Goal: Task Accomplishment & Management: Manage account settings

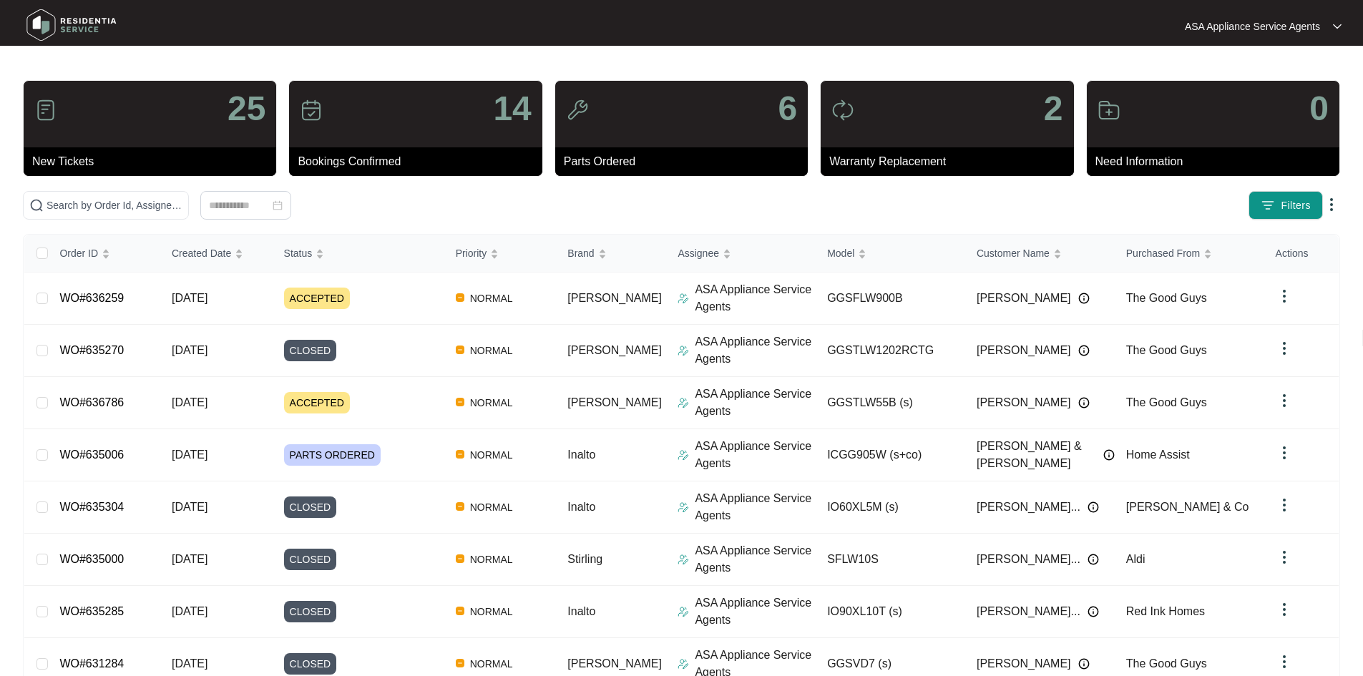
click at [131, 220] on div "25 New Tickets 14 Bookings Confirmed 6 Parts Ordered 2 Warranty Replacement 0 N…" at bounding box center [682, 460] width 1318 height 761
drag, startPoint x: 131, startPoint y: 197, endPoint x: 137, endPoint y: 193, distance: 7.4
click at [132, 196] on span at bounding box center [106, 205] width 166 height 29
click at [137, 201] on input "text" at bounding box center [115, 206] width 136 height 16
paste input "637222"
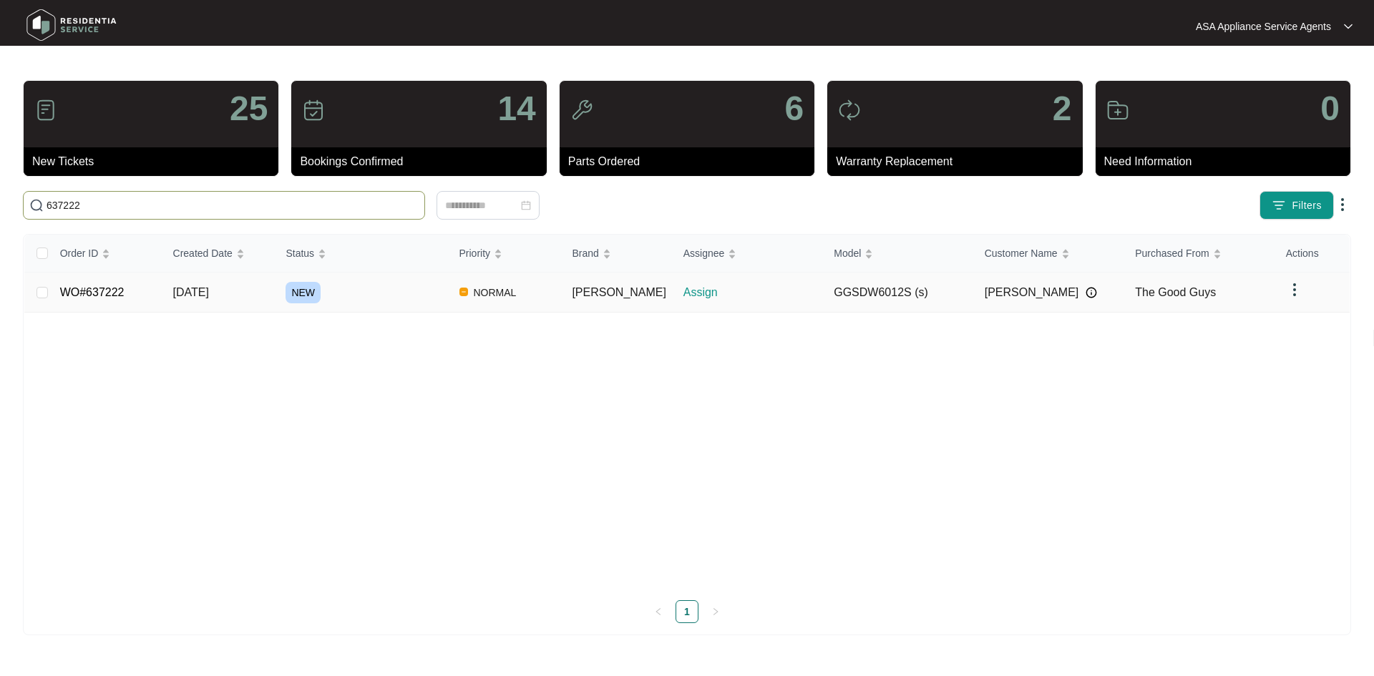
type input "637222"
click at [209, 293] on span "[DATE]" at bounding box center [191, 292] width 36 height 12
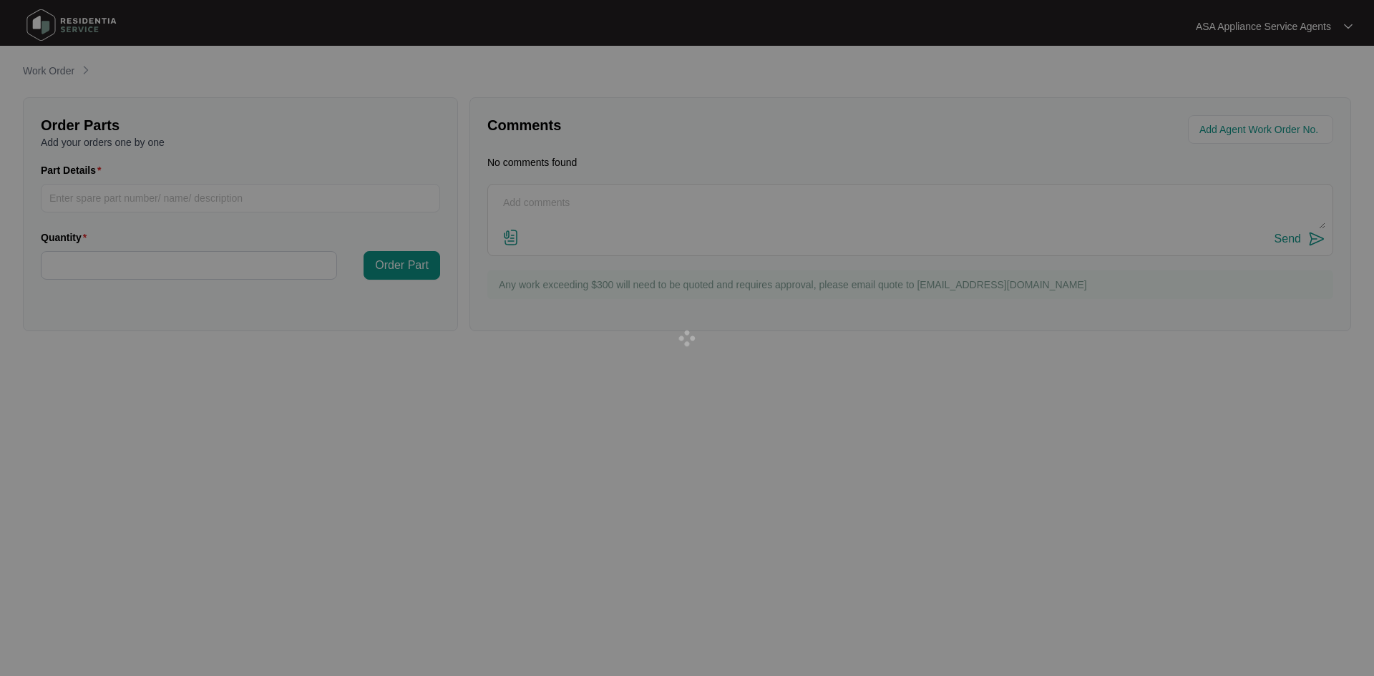
click at [228, 293] on div at bounding box center [687, 338] width 1374 height 676
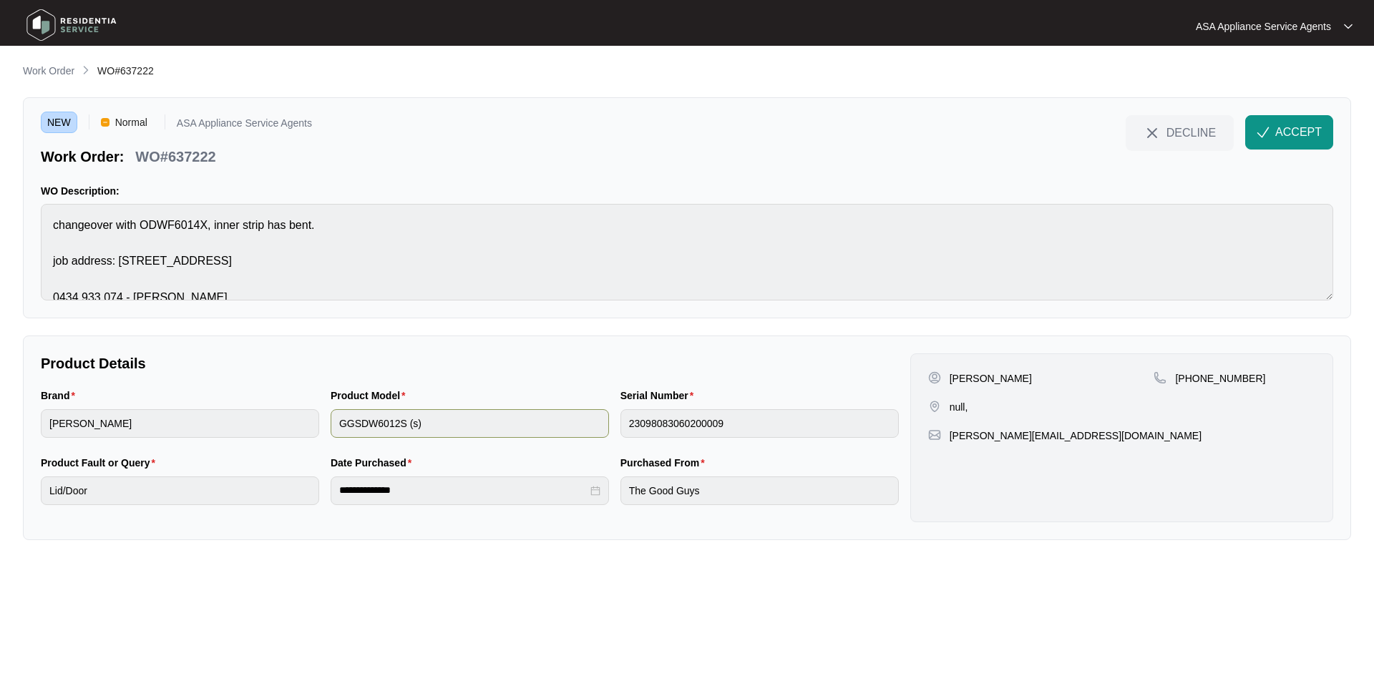
click at [583, 423] on div "Brand [PERSON_NAME] Product Model GGSDW6012S (s) Serial Number 23098083060200009" at bounding box center [470, 421] width 870 height 67
click at [0, 228] on html "**********" at bounding box center [687, 338] width 1374 height 676
click at [597, 423] on div "Brand [PERSON_NAME] Product Model GGSDW6012S (s) Serial Number 23098083060200009" at bounding box center [470, 421] width 870 height 67
drag, startPoint x: 229, startPoint y: 167, endPoint x: 142, endPoint y: 163, distance: 87.4
click at [142, 163] on div "NEW Normal ASA Appliance Service Agents Work Order: WO#637222 DECLINE ACCEPT WO…" at bounding box center [687, 207] width 1328 height 221
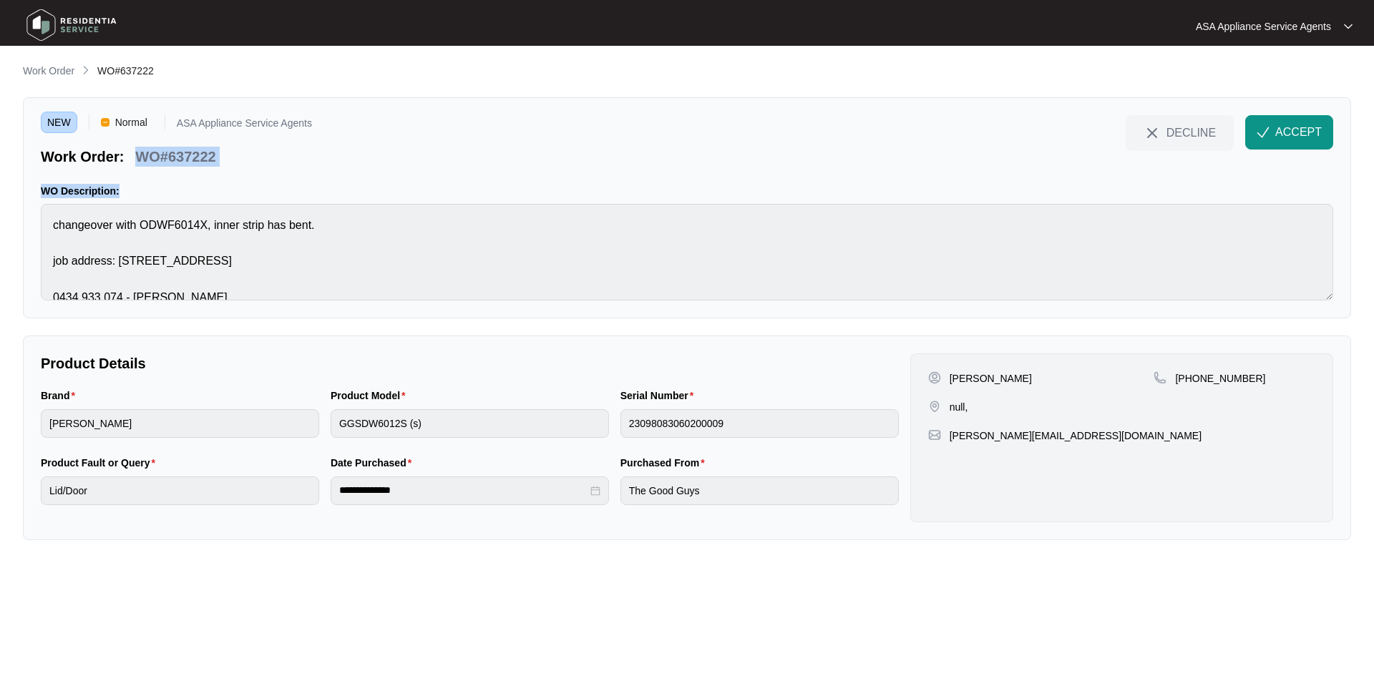
copy div "WO#637222 DECLINE ACCEPT WO Description:"
drag, startPoint x: 1270, startPoint y: 130, endPoint x: 1277, endPoint y: 122, distance: 11.1
click at [1270, 129] on img "button" at bounding box center [1263, 132] width 13 height 13
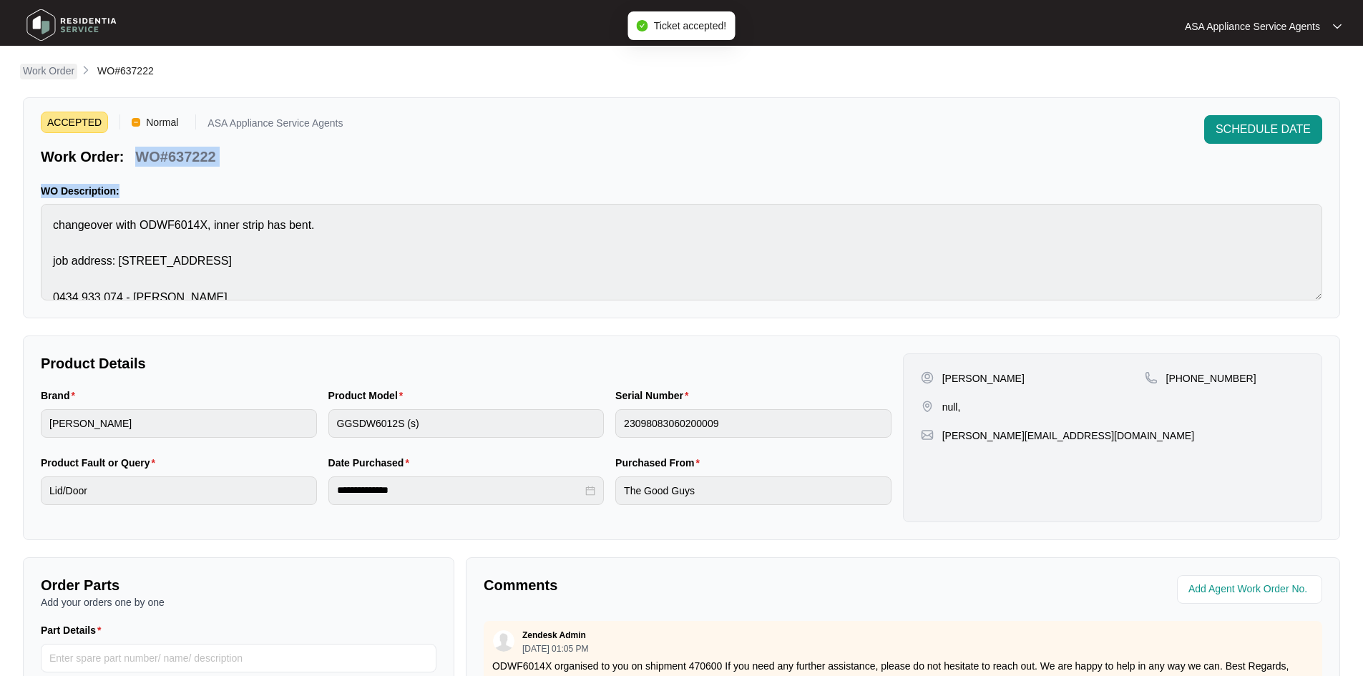
click at [47, 73] on p "Work Order" at bounding box center [49, 71] width 52 height 14
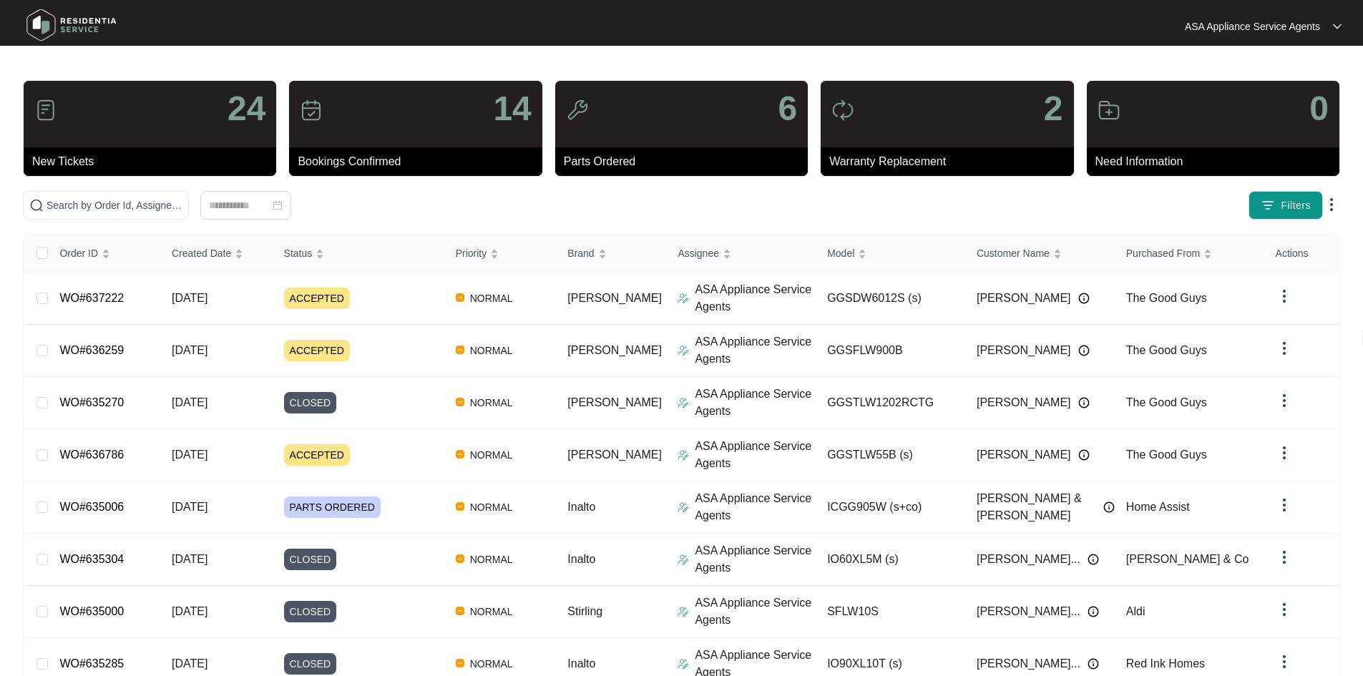
drag, startPoint x: 1262, startPoint y: 72, endPoint x: 1207, endPoint y: 79, distance: 55.0
click at [1261, 72] on main "24 New Tickets 14 Bookings Confirmed 6 Parts Ordered 2 Warranty Replacement 0 N…" at bounding box center [681, 432] width 1363 height 865
click at [182, 211] on input "text" at bounding box center [115, 206] width 136 height 16
paste input "637329"
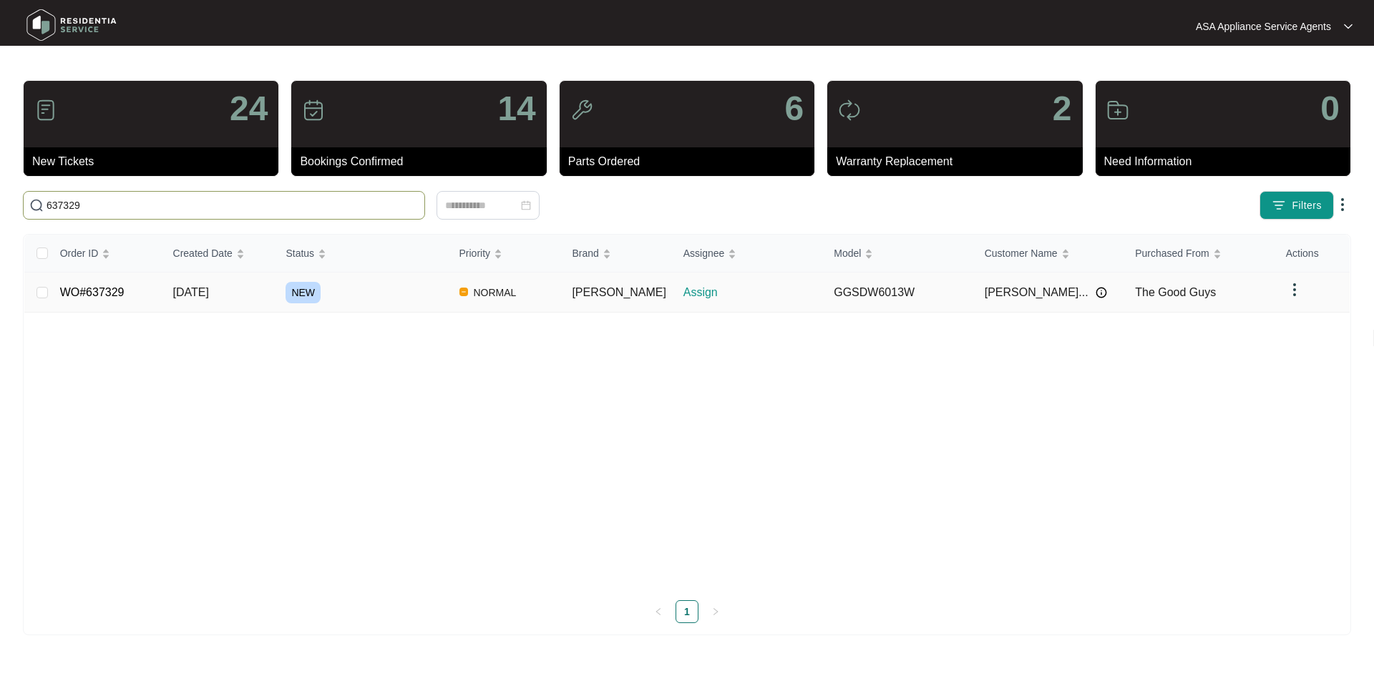
type input "637329"
click at [243, 289] on td "[DATE]" at bounding box center [218, 293] width 113 height 40
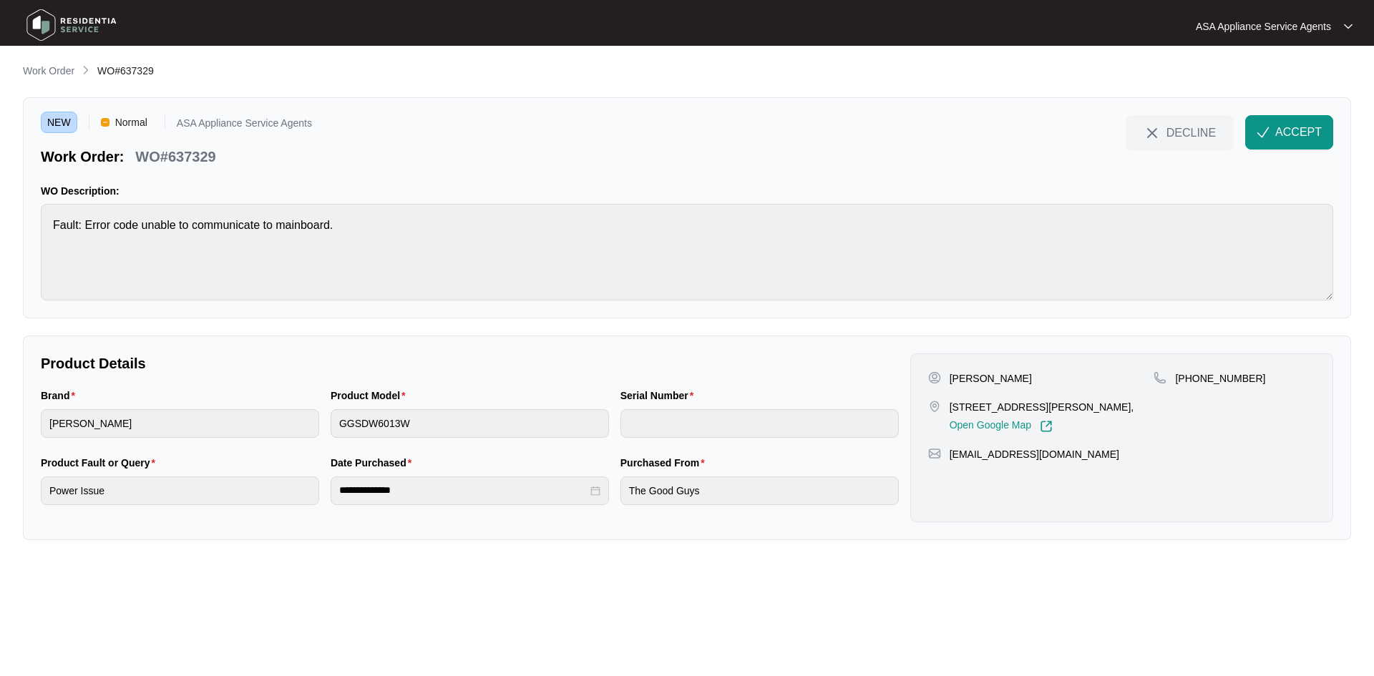
click at [1026, 376] on p "[PERSON_NAME]" at bounding box center [991, 378] width 82 height 14
copy p "Berri"
drag, startPoint x: 949, startPoint y: 372, endPoint x: 1013, endPoint y: 383, distance: 64.6
click at [1013, 383] on p "[PERSON_NAME]" at bounding box center [991, 378] width 82 height 14
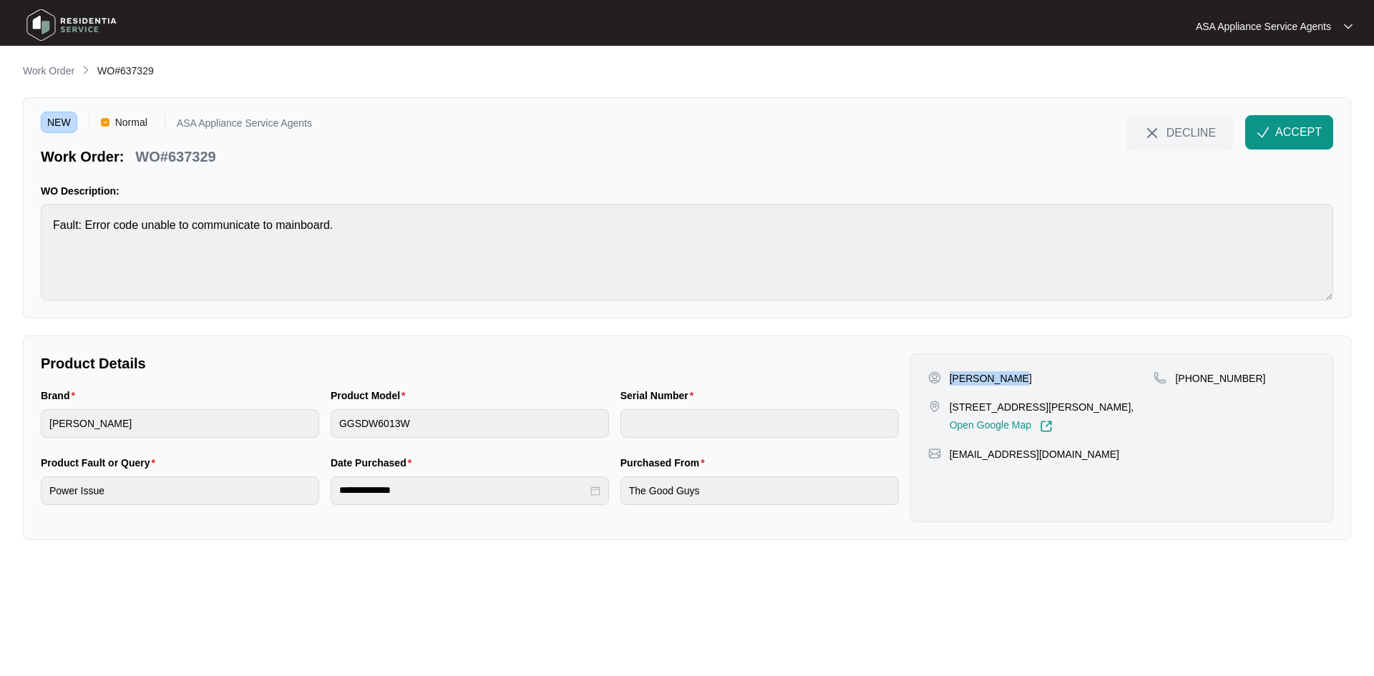
copy p "[PERSON_NAME]"
drag, startPoint x: 948, startPoint y: 407, endPoint x: 1006, endPoint y: 406, distance: 58.0
click at [1006, 406] on div "[STREET_ADDRESS][PERSON_NAME], Open Google Map" at bounding box center [1041, 416] width 226 height 33
click at [1011, 406] on p "[STREET_ADDRESS][PERSON_NAME]," at bounding box center [1042, 407] width 185 height 14
click at [1010, 404] on p "[STREET_ADDRESS][PERSON_NAME]," at bounding box center [1042, 407] width 185 height 14
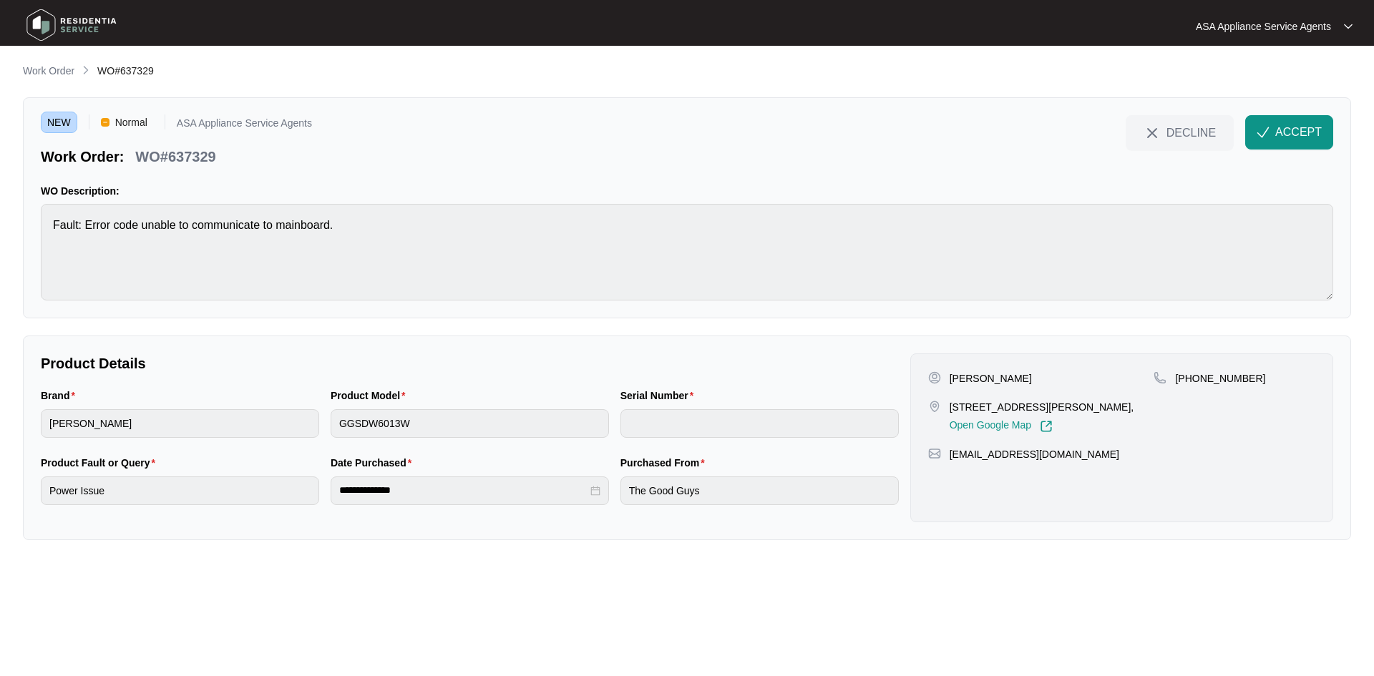
drag, startPoint x: 982, startPoint y: 405, endPoint x: 960, endPoint y: 407, distance: 21.5
click at [981, 404] on p "[STREET_ADDRESS][PERSON_NAME]," at bounding box center [1042, 407] width 185 height 14
click at [1023, 399] on div "[PERSON_NAME] [STREET_ADDRESS][PERSON_NAME][PERSON_NAME], Open Google Map" at bounding box center [1041, 402] width 226 height 62
drag, startPoint x: 1008, startPoint y: 408, endPoint x: 930, endPoint y: 403, distance: 78.2
click at [930, 403] on div "[STREET_ADDRESS][PERSON_NAME], Open Google Map" at bounding box center [1041, 416] width 226 height 33
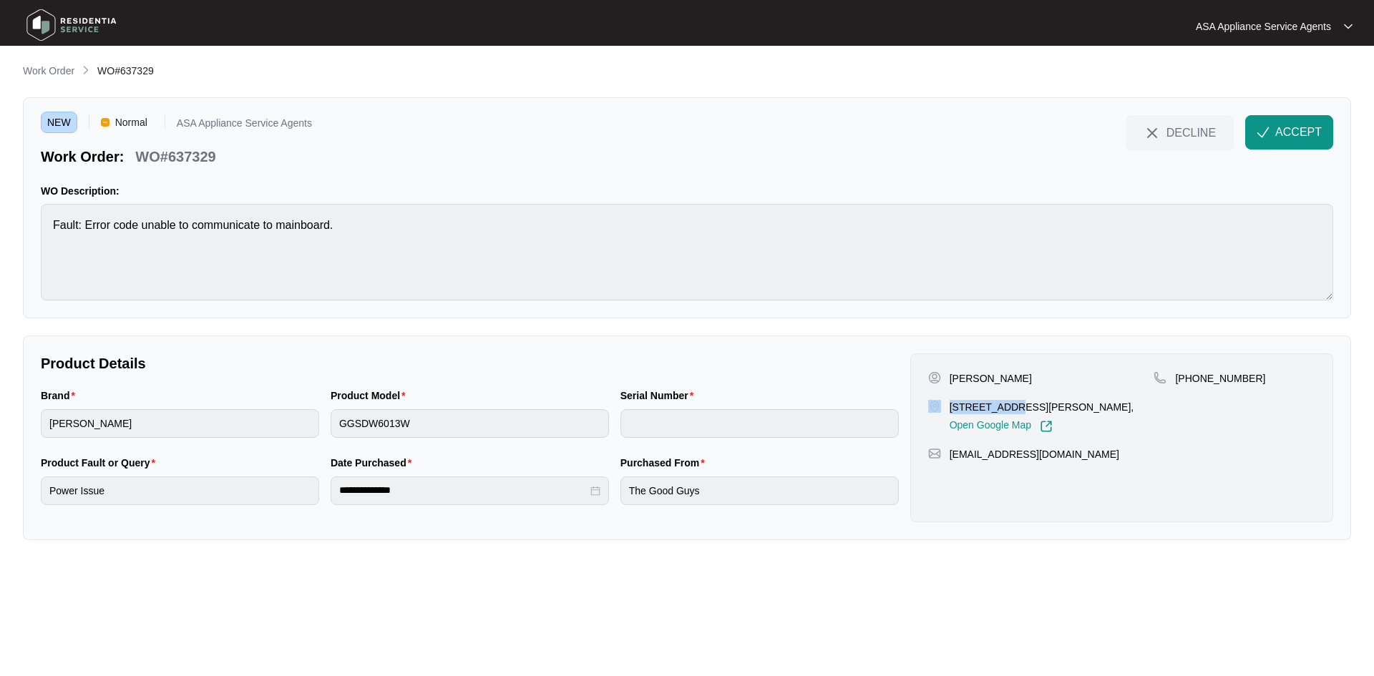
drag, startPoint x: 959, startPoint y: 408, endPoint x: 989, endPoint y: 407, distance: 30.1
click at [960, 408] on p "[STREET_ADDRESS][PERSON_NAME]," at bounding box center [1042, 407] width 185 height 14
click at [1008, 409] on p "[STREET_ADDRESS][PERSON_NAME]," at bounding box center [1042, 407] width 185 height 14
drag, startPoint x: 1007, startPoint y: 407, endPoint x: 953, endPoint y: 408, distance: 54.4
click at [953, 408] on p "[STREET_ADDRESS][PERSON_NAME]," at bounding box center [1042, 407] width 185 height 14
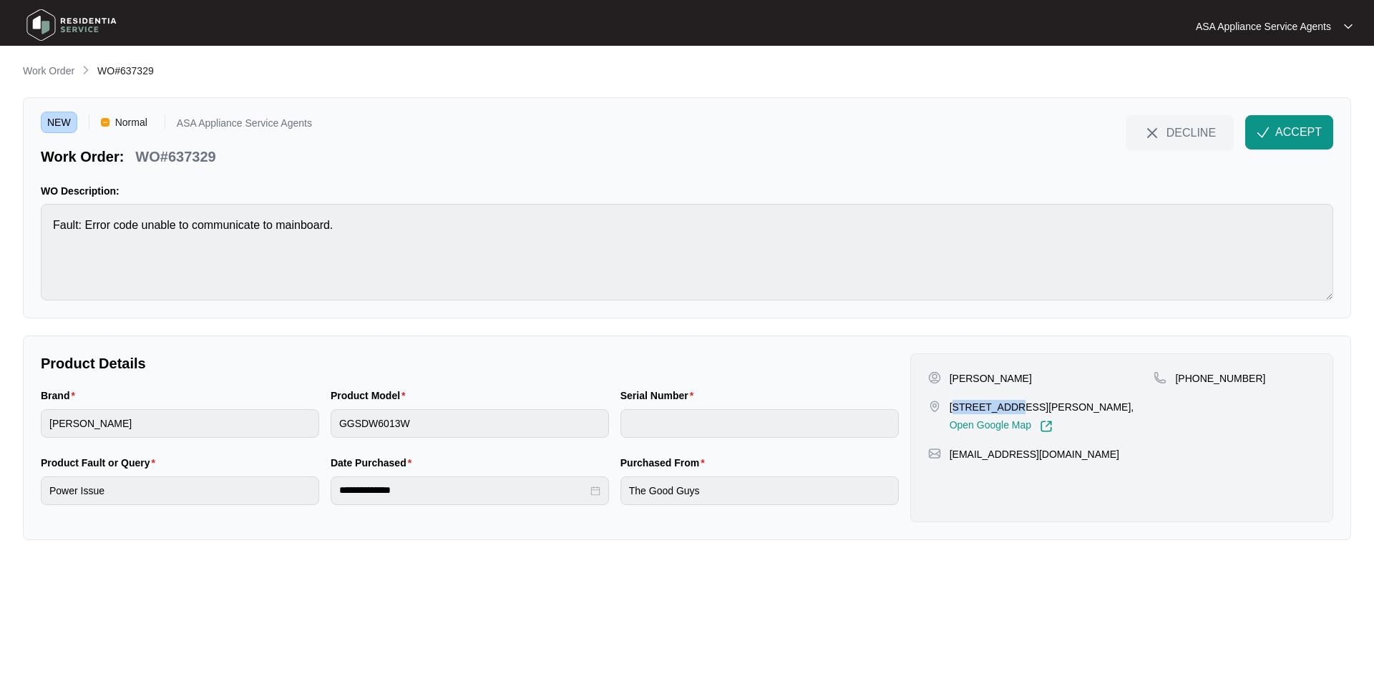
click at [953, 408] on p "[STREET_ADDRESS][PERSON_NAME]," at bounding box center [1042, 407] width 185 height 14
drag, startPoint x: 950, startPoint y: 407, endPoint x: 1009, endPoint y: 412, distance: 59.7
click at [1009, 412] on p "[STREET_ADDRESS][PERSON_NAME]," at bounding box center [1042, 407] width 185 height 14
copy p "40 mario way"
click at [1036, 403] on p "[STREET_ADDRESS][PERSON_NAME]," at bounding box center [1042, 407] width 185 height 14
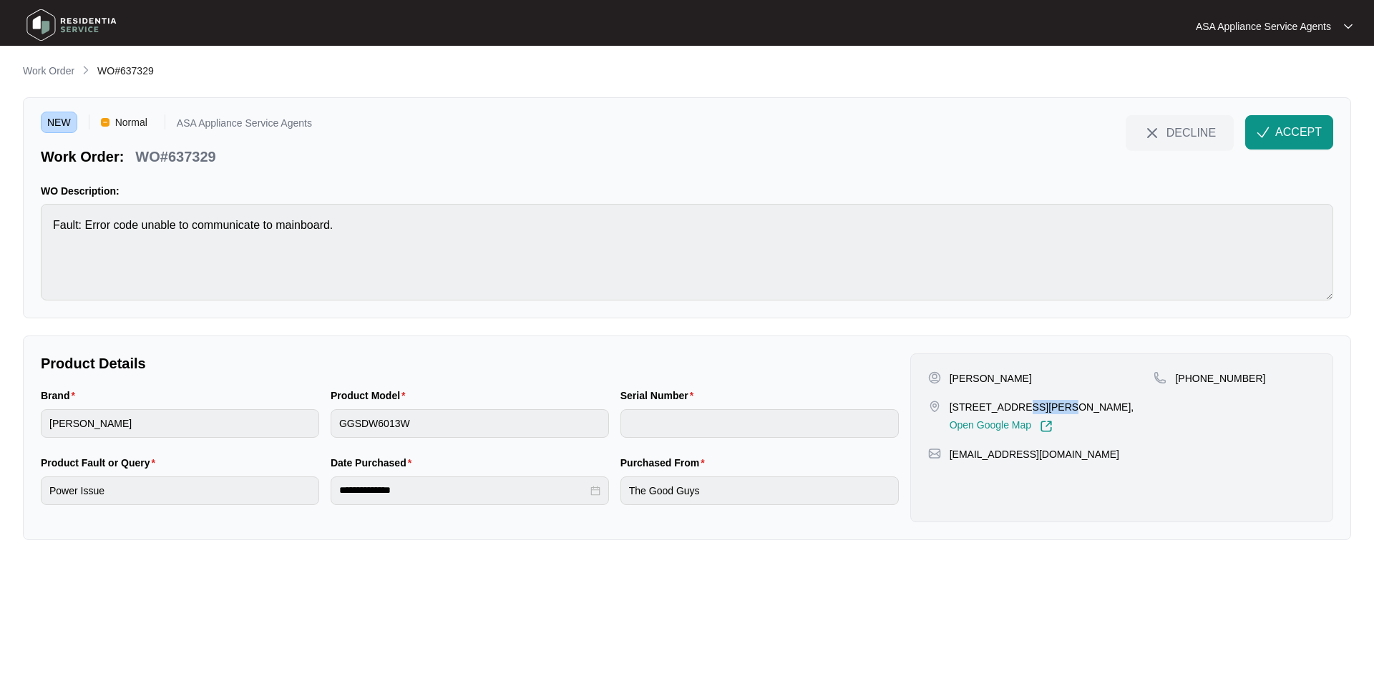
click at [1036, 403] on p "[STREET_ADDRESS][PERSON_NAME]," at bounding box center [1042, 407] width 185 height 14
copy p "Craigie"
drag, startPoint x: 1194, startPoint y: 379, endPoint x: 1258, endPoint y: 384, distance: 64.6
click at [1258, 384] on div "[PHONE_NUMBER]" at bounding box center [1235, 378] width 162 height 14
copy p "424914887"
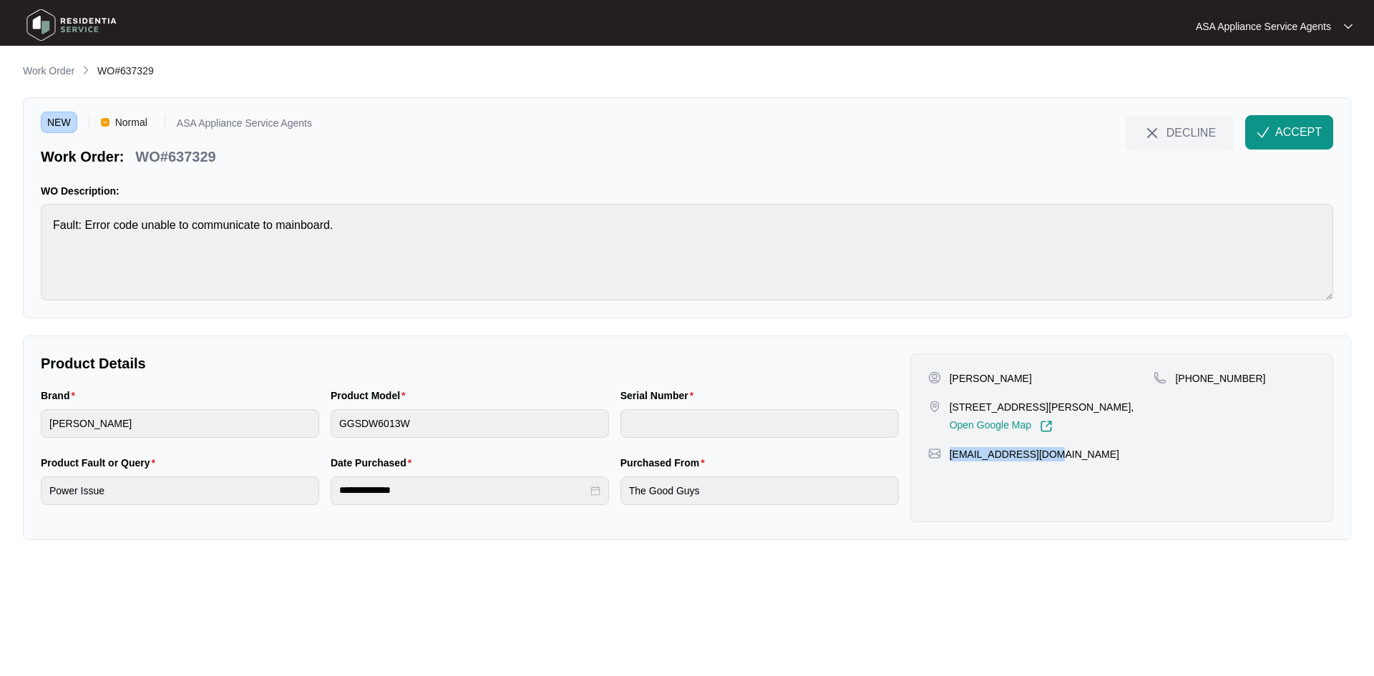
drag, startPoint x: 1060, startPoint y: 451, endPoint x: 952, endPoint y: 461, distance: 108.5
click at [952, 461] on div "[EMAIL_ADDRESS][DOMAIN_NAME]" at bounding box center [1121, 454] width 387 height 14
copy p "[EMAIL_ADDRESS][DOMAIN_NAME]"
click at [313, 427] on div "Brand [PERSON_NAME] Product Model GGSDW6013W Serial Number" at bounding box center [470, 421] width 870 height 67
click at [5, 426] on main "**********" at bounding box center [687, 338] width 1374 height 676
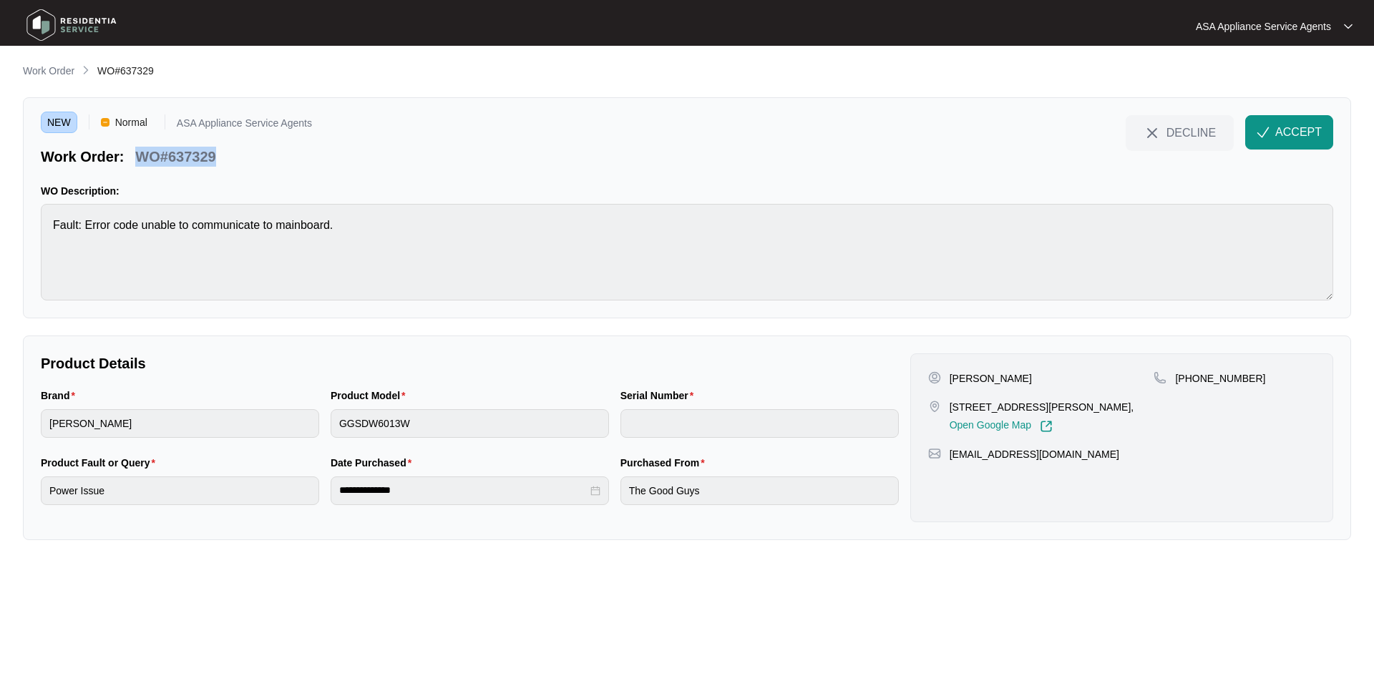
drag, startPoint x: 227, startPoint y: 154, endPoint x: 138, endPoint y: 159, distance: 88.9
click at [138, 159] on div "Work Order: WO#637329" at bounding box center [176, 154] width 271 height 25
copy p "WO#637329"
click at [321, 419] on div "Brand [PERSON_NAME] Product Model GGSDW6013W Serial Number" at bounding box center [470, 421] width 870 height 67
click at [1281, 131] on span "ACCEPT" at bounding box center [1298, 132] width 47 height 17
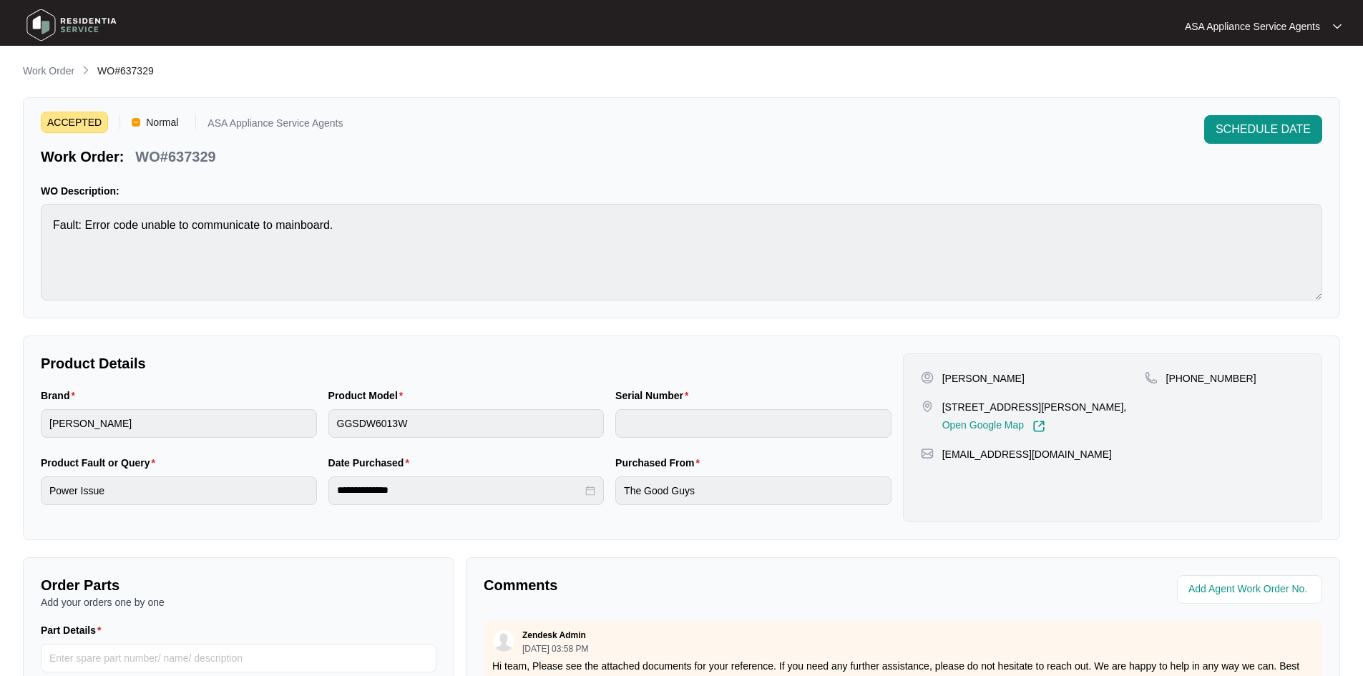
drag, startPoint x: 49, startPoint y: 311, endPoint x: 59, endPoint y: 313, distance: 10.8
click at [49, 311] on div "ACCEPTED Normal ASA Appliance Service Agents Work Order: WO#637329 SCHEDULE DAT…" at bounding box center [682, 207] width 1318 height 221
drag, startPoint x: 1253, startPoint y: 181, endPoint x: 1245, endPoint y: 184, distance: 8.4
click at [1250, 181] on div "ACCEPTED Normal ASA Appliance Service Agents Work Order: WO#637329 SCHEDULE DAT…" at bounding box center [682, 207] width 1318 height 221
click at [45, 64] on p "Work Order" at bounding box center [49, 71] width 52 height 14
